Goal: Transaction & Acquisition: Purchase product/service

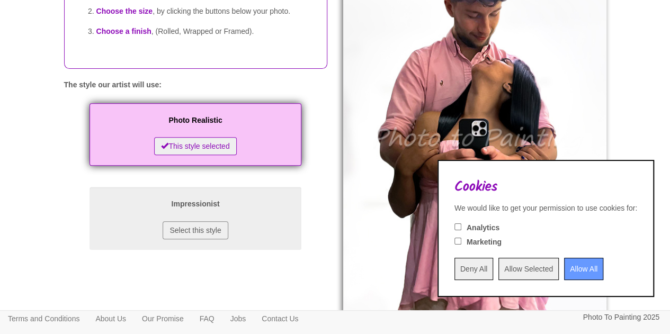
scroll to position [167, 0]
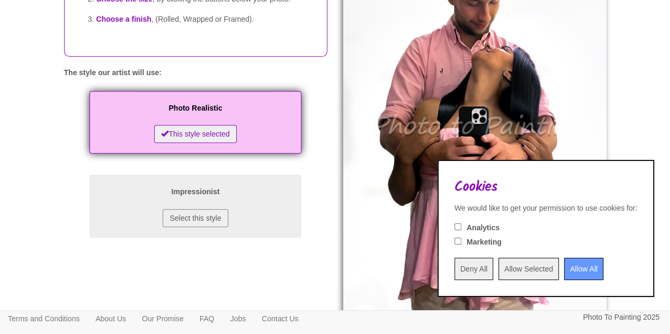
click at [570, 268] on input "Allow All" at bounding box center [583, 269] width 39 height 22
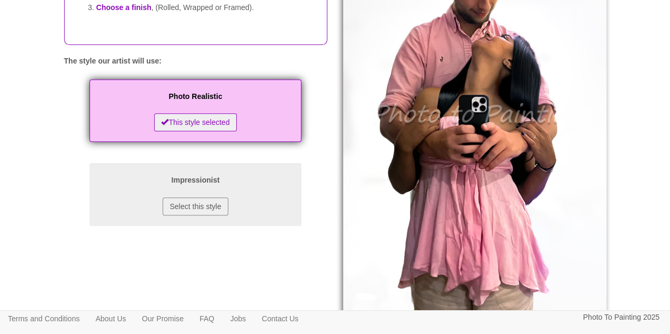
scroll to position [182, 0]
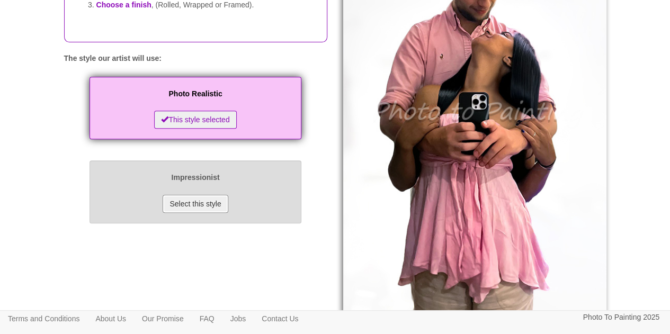
click at [192, 213] on button "Select this style" at bounding box center [195, 204] width 65 height 18
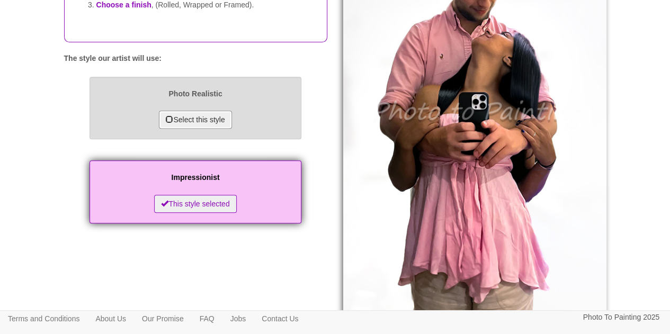
click at [182, 129] on button "Select this style" at bounding box center [195, 120] width 73 height 18
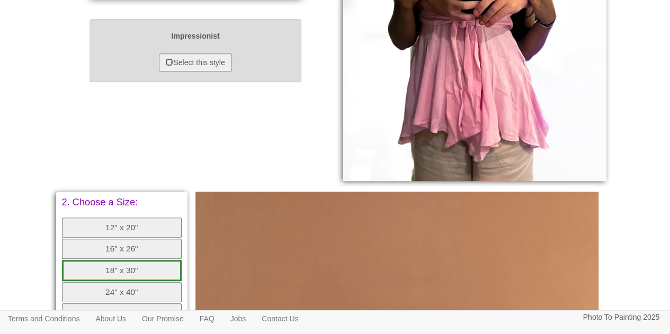
scroll to position [469, 0]
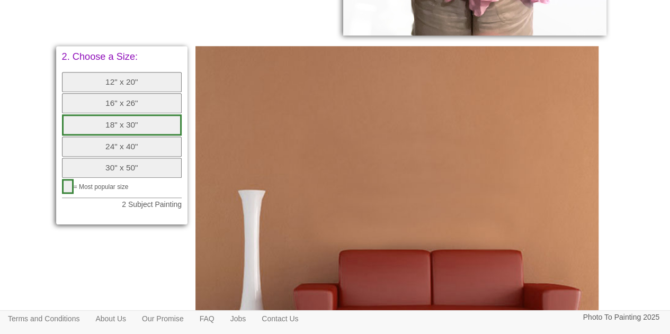
click at [114, 84] on button "12" x 20"" at bounding box center [122, 82] width 120 height 20
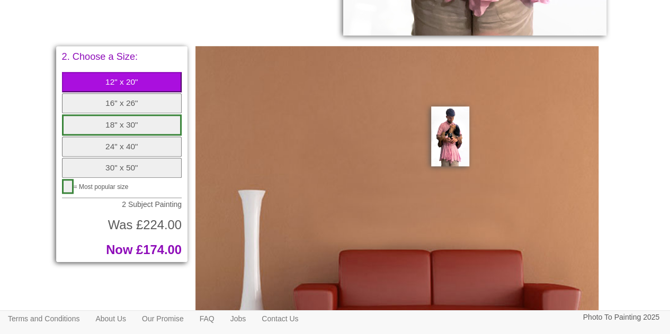
click at [129, 104] on button "16" x 26"" at bounding box center [122, 103] width 120 height 20
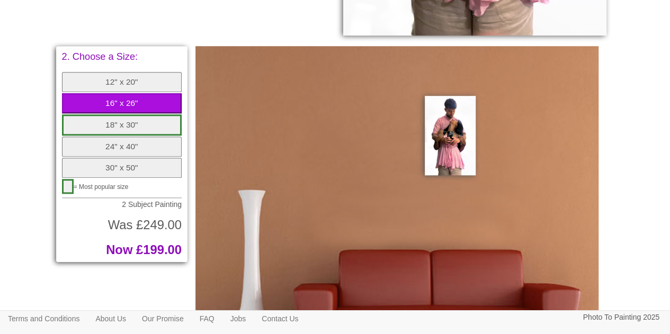
click at [135, 125] on button "18" x 30"" at bounding box center [122, 124] width 120 height 21
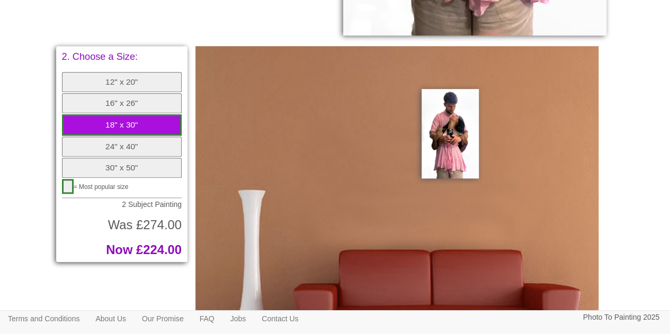
click at [134, 167] on button "30" x 50"" at bounding box center [122, 168] width 120 height 20
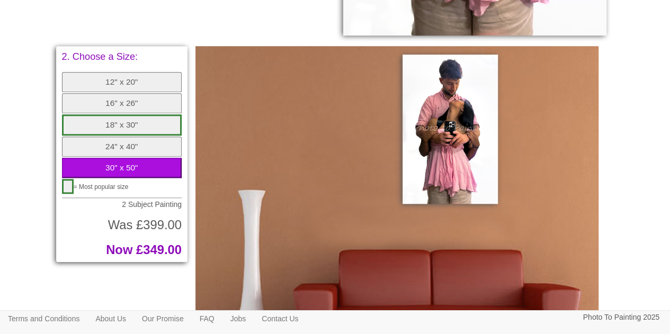
click at [110, 183] on span "= Most popular size" at bounding box center [101, 186] width 55 height 7
click at [103, 79] on button "12" x 20"" at bounding box center [122, 82] width 120 height 20
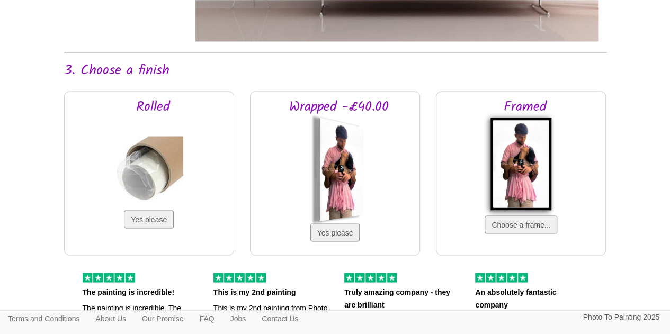
scroll to position [834, 0]
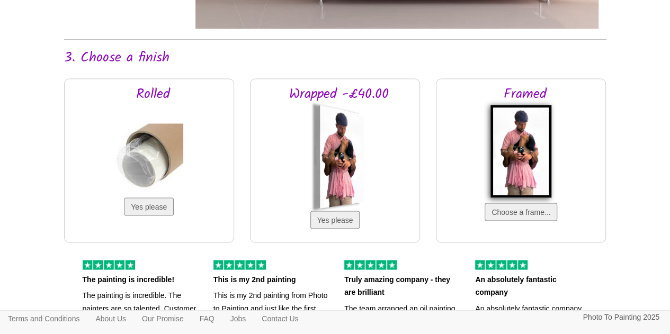
click at [205, 184] on div "Rolled Yes please Selected" at bounding box center [149, 160] width 170 height 164
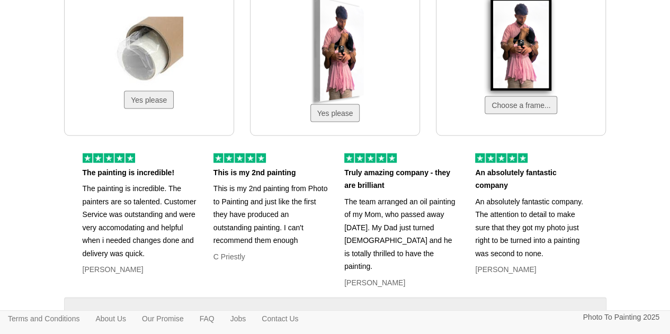
scroll to position [865, 0]
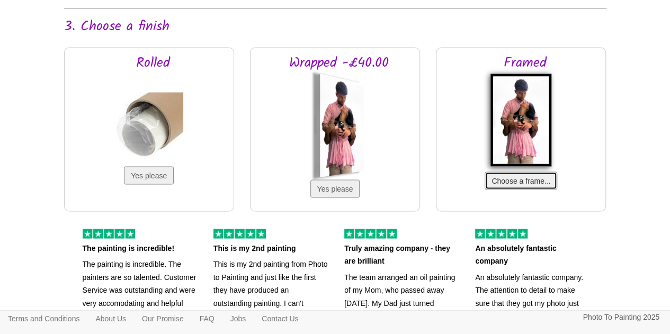
click at [509, 183] on button "Choose a frame..." at bounding box center [521, 181] width 73 height 18
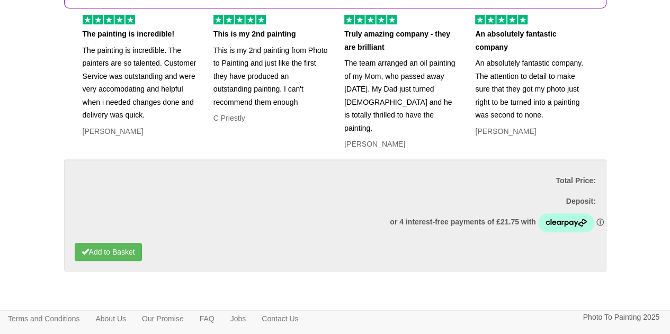
scroll to position [2231, 0]
